Goal: Task Accomplishment & Management: Manage account settings

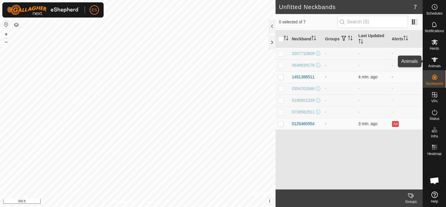
click at [436, 61] on icon at bounding box center [434, 59] width 7 height 7
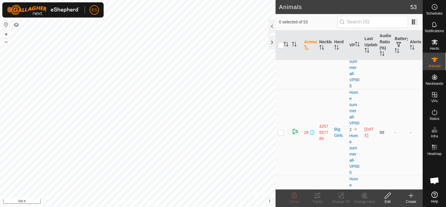
scroll to position [795, 0]
click at [281, 130] on p-checkbox at bounding box center [281, 129] width 6 height 5
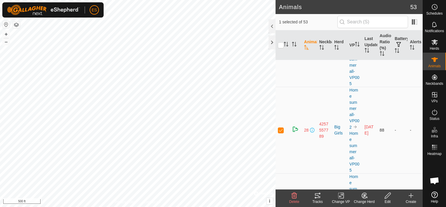
click at [281, 130] on p-checkbox at bounding box center [281, 129] width 6 height 5
checkbox input "true"
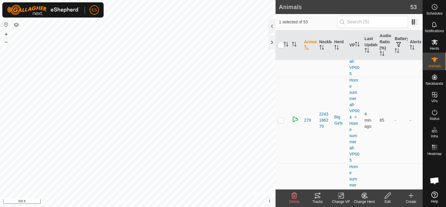
scroll to position [715, 0]
click at [283, 124] on p-checkbox at bounding box center [281, 123] width 6 height 5
checkbox input "false"
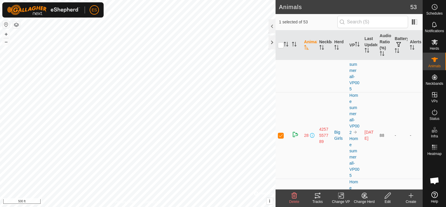
scroll to position [795, 0]
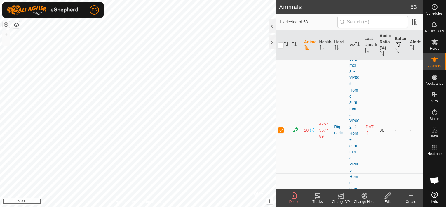
click at [283, 129] on p-checkbox at bounding box center [281, 129] width 6 height 5
click at [282, 128] on p-checkbox at bounding box center [281, 129] width 6 height 5
checkbox input "true"
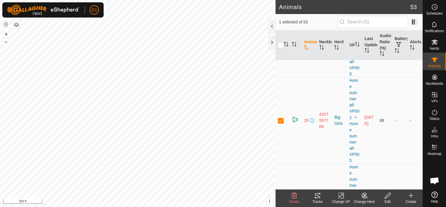
scroll to position [806, 0]
click at [270, 28] on div at bounding box center [271, 26] width 7 height 14
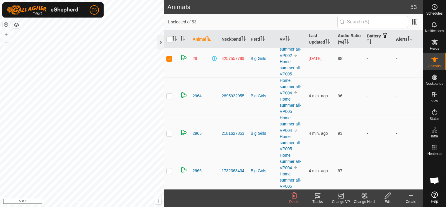
scroll to position [361, 0]
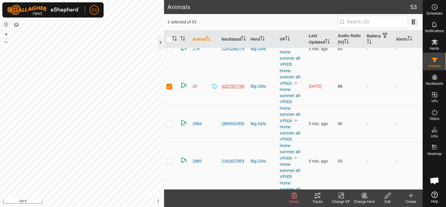
click at [238, 85] on div "4257557789" at bounding box center [233, 86] width 25 height 6
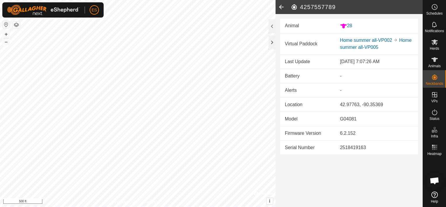
drag, startPoint x: 335, startPoint y: 6, endPoint x: 301, endPoint y: 9, distance: 34.3
click at [301, 9] on h2 "4257557789" at bounding box center [357, 7] width 132 height 7
copy h2 "4257557789"
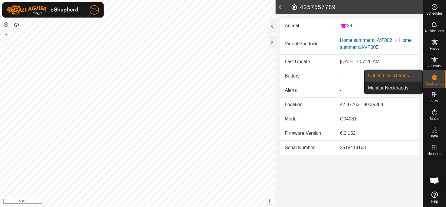
click at [406, 75] on link "Unfitted Neckbands" at bounding box center [393, 76] width 58 height 12
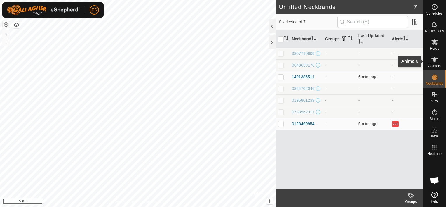
click at [436, 64] on span "Animals" at bounding box center [434, 66] width 13 height 4
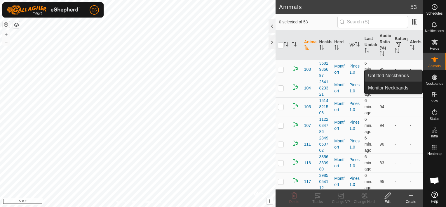
click at [405, 75] on link "Unfitted Neckbands" at bounding box center [393, 76] width 58 height 12
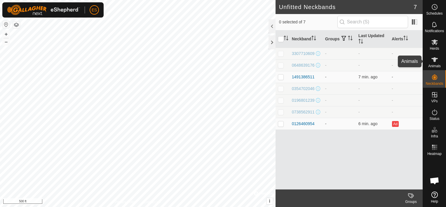
click at [438, 61] on icon at bounding box center [434, 59] width 7 height 7
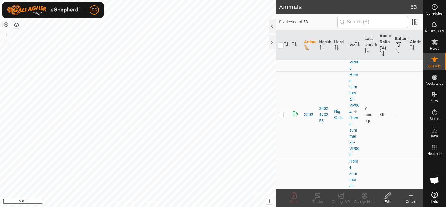
scroll to position [379, 0]
click at [271, 26] on div at bounding box center [271, 26] width 7 height 14
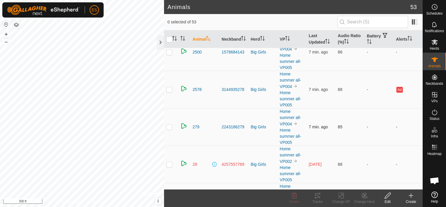
scroll to position [277, 0]
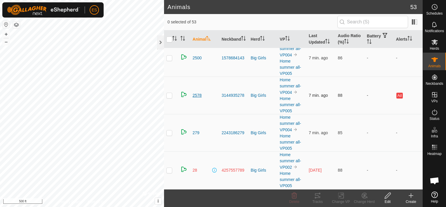
click at [198, 95] on span "2578" at bounding box center [197, 95] width 9 height 6
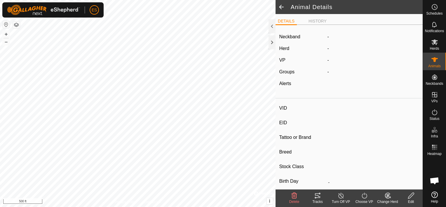
type input "2578"
type input "-"
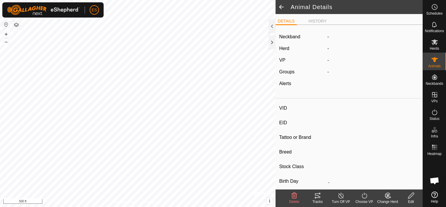
type input "0 kg"
type input "-"
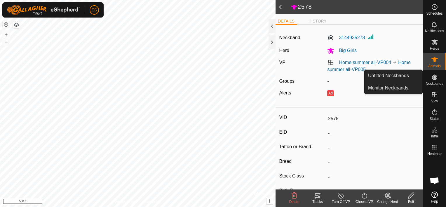
click at [434, 80] on icon at bounding box center [434, 77] width 7 height 7
click at [408, 77] on link "Unfitted Neckbands" at bounding box center [393, 76] width 58 height 12
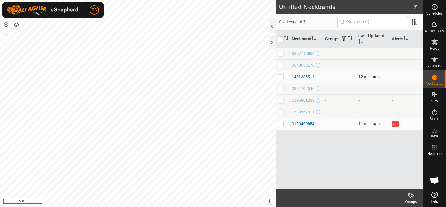
click at [302, 79] on div "1491386511" at bounding box center [303, 77] width 23 height 6
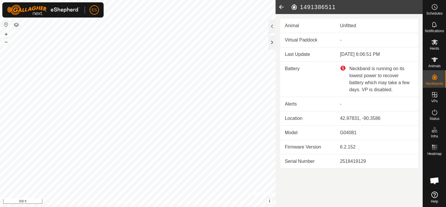
click at [282, 7] on icon at bounding box center [281, 7] width 12 height 14
